Goal: Complete application form

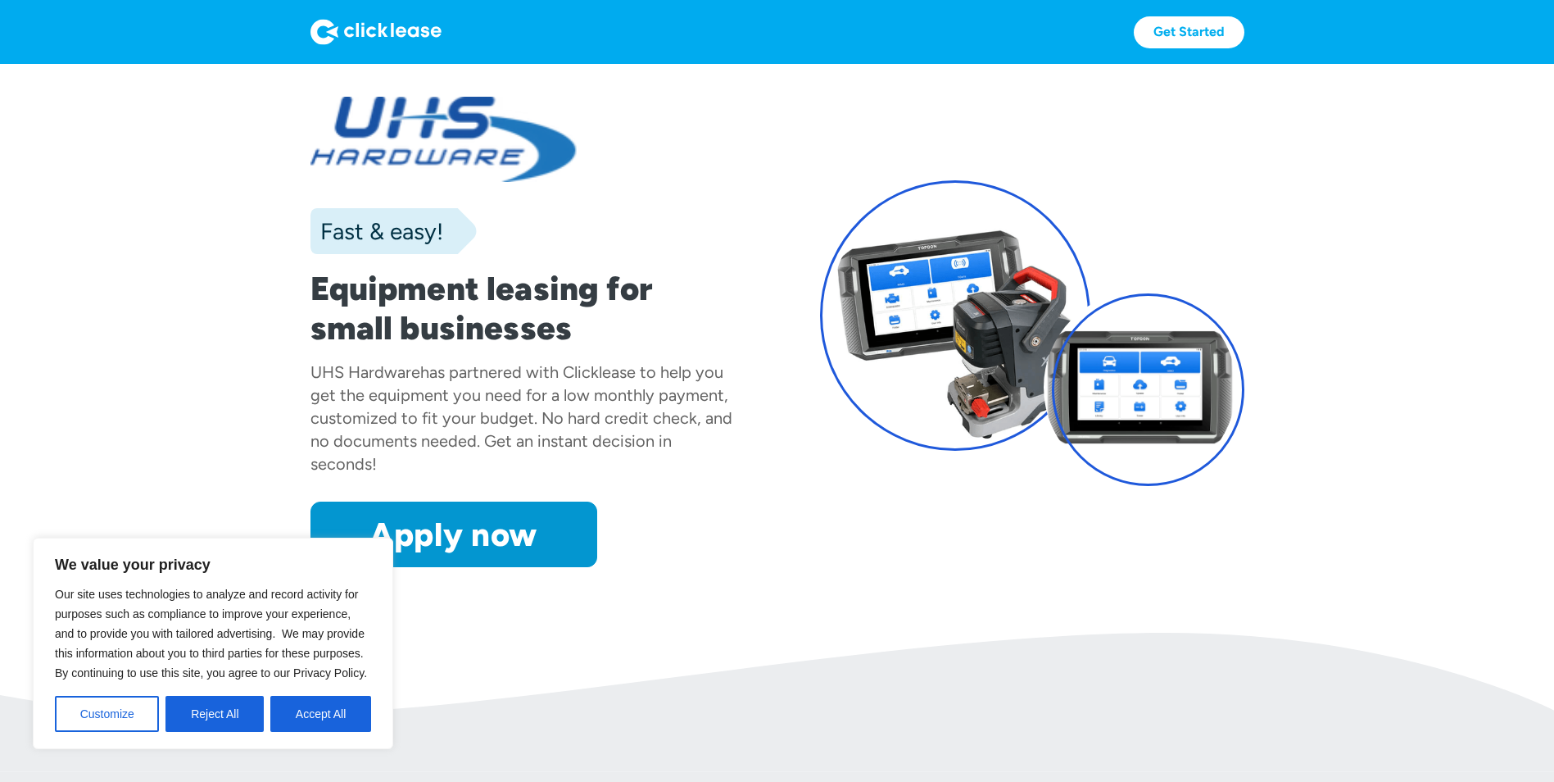
click at [293, 710] on button "Accept All" at bounding box center [320, 714] width 101 height 36
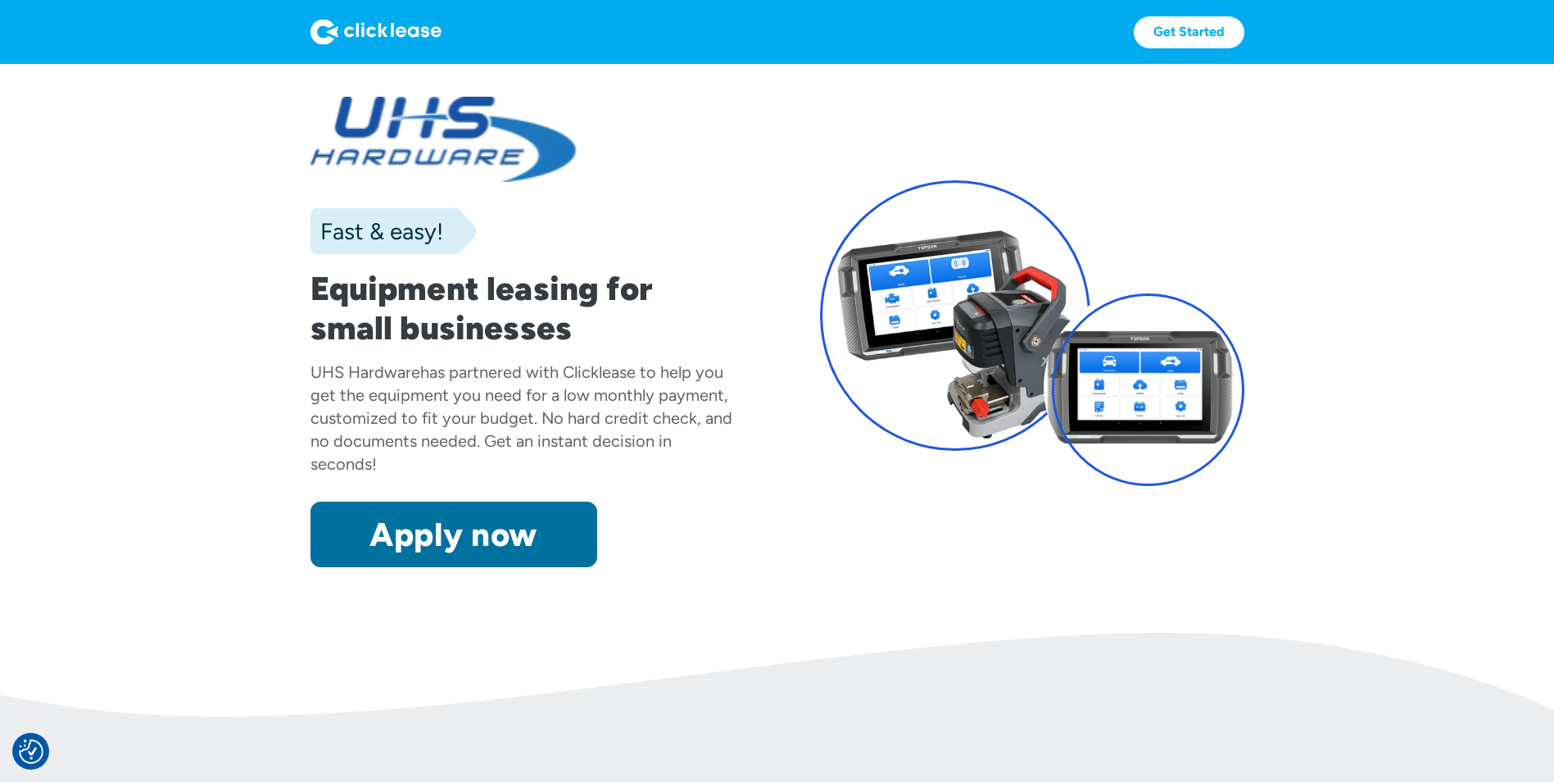
click at [464, 532] on link "Apply now" at bounding box center [454, 534] width 287 height 66
